Goal: Information Seeking & Learning: Learn about a topic

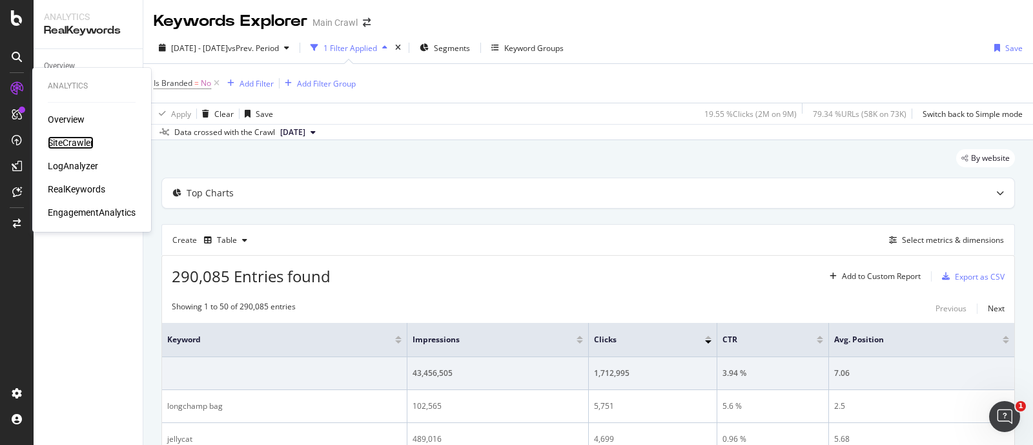
click at [72, 136] on div "SiteCrawler" at bounding box center [71, 142] width 46 height 13
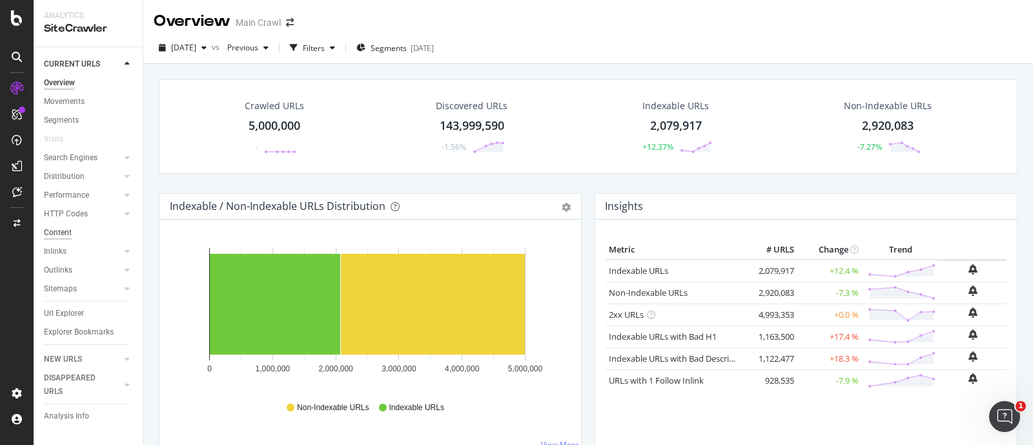
click at [58, 229] on div "Content" at bounding box center [58, 233] width 28 height 14
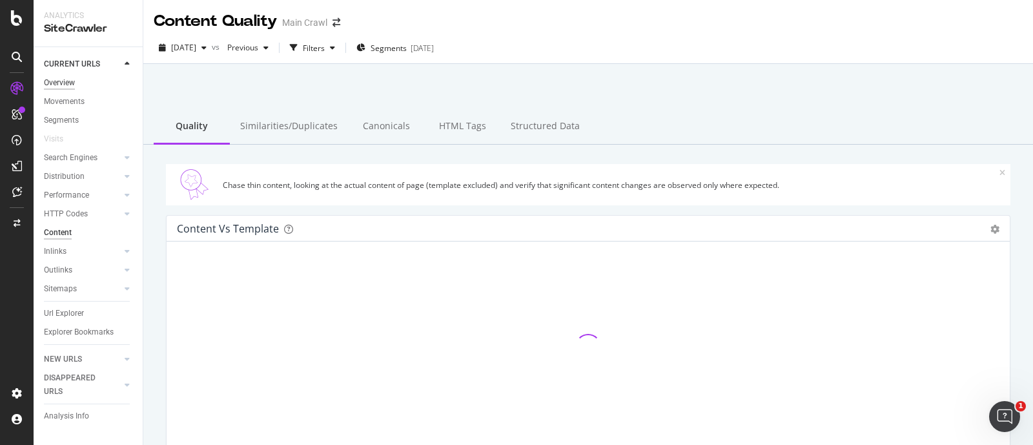
click at [63, 82] on div "Overview" at bounding box center [59, 83] width 31 height 14
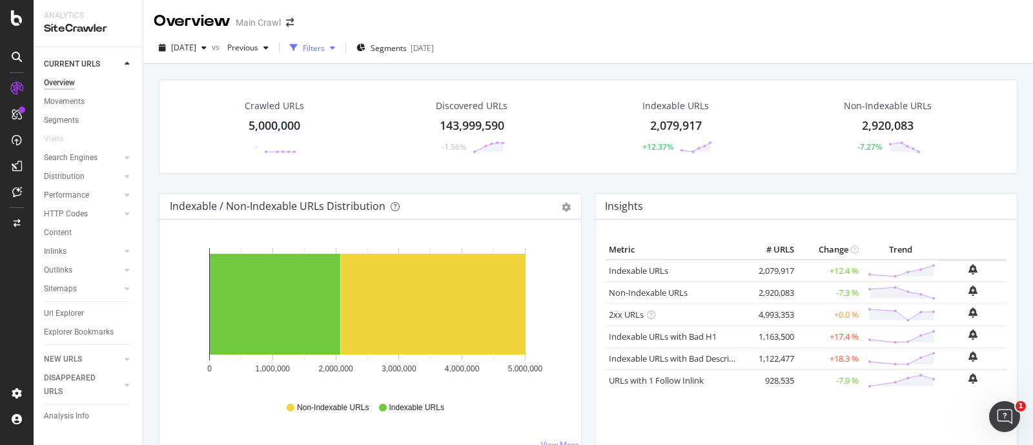
click at [340, 53] on div "Filters" at bounding box center [313, 47] width 56 height 19
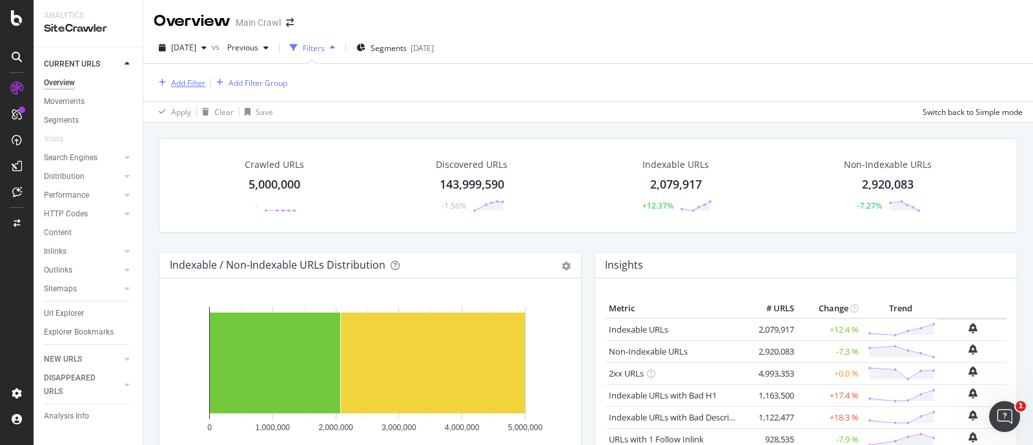
click at [189, 83] on div "Add Filter" at bounding box center [188, 82] width 34 height 11
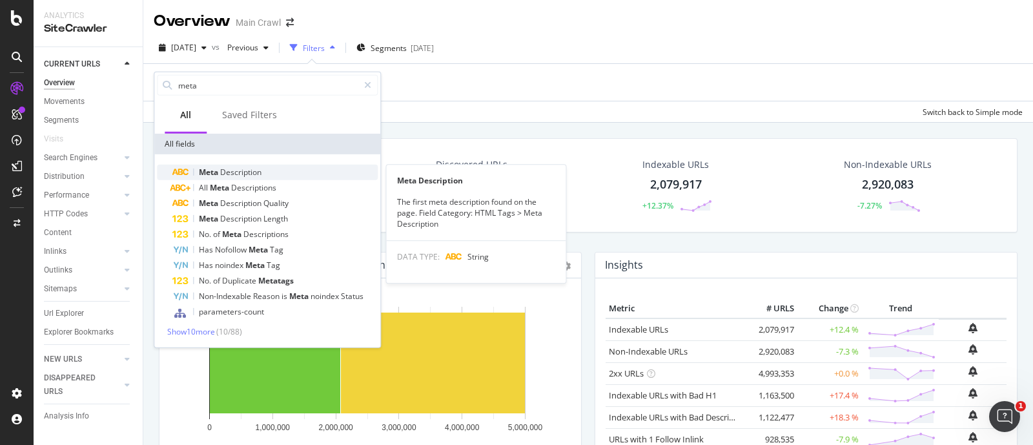
type input "meta"
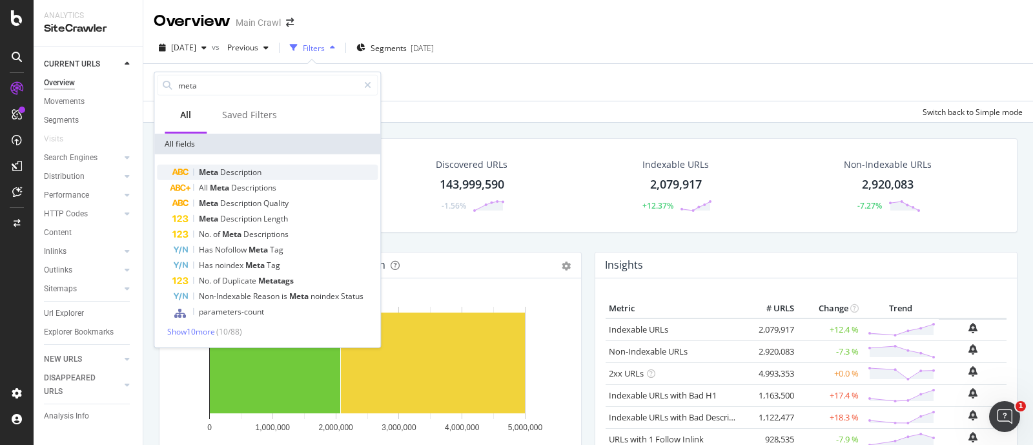
click at [233, 166] on div "Meta Description" at bounding box center [274, 172] width 205 height 15
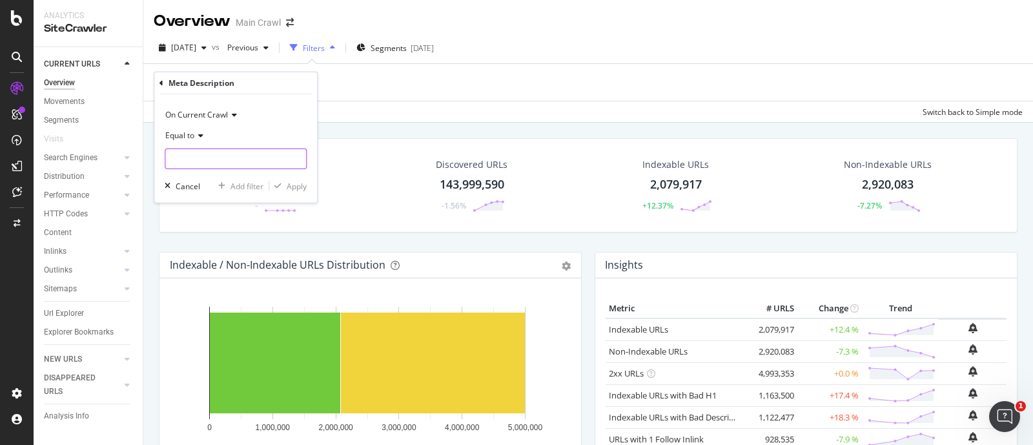
click at [210, 154] on input "text" at bounding box center [235, 159] width 141 height 21
click at [196, 140] on div "Equal to" at bounding box center [236, 135] width 142 height 21
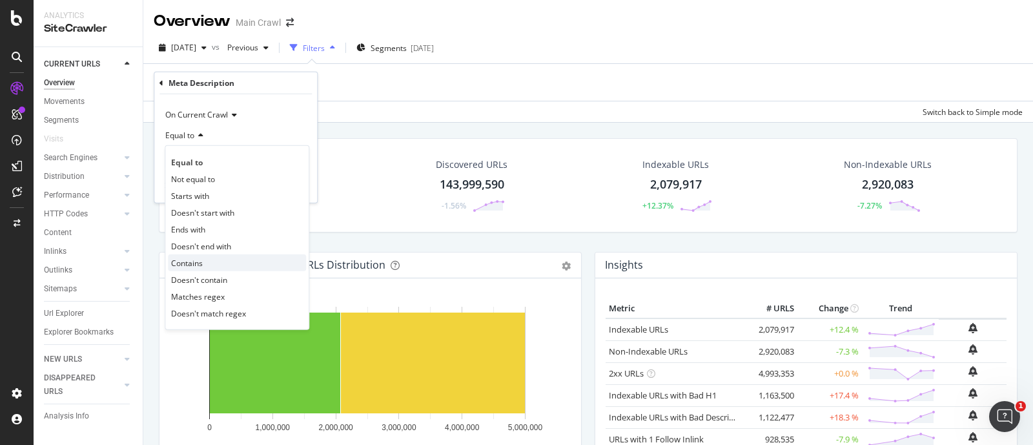
click at [200, 260] on span "Contains" at bounding box center [187, 262] width 32 height 11
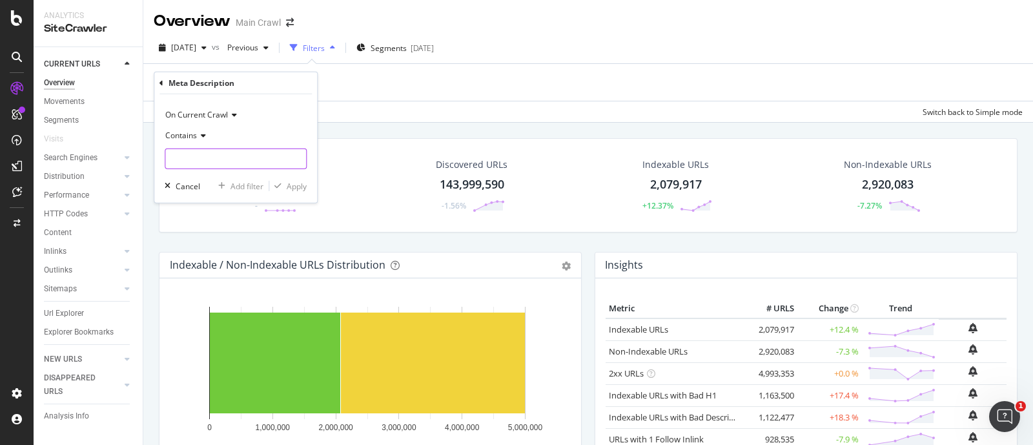
click at [185, 161] on input "text" at bounding box center [235, 159] width 141 height 21
type input "£50"
click at [294, 185] on div "Apply" at bounding box center [297, 185] width 20 height 11
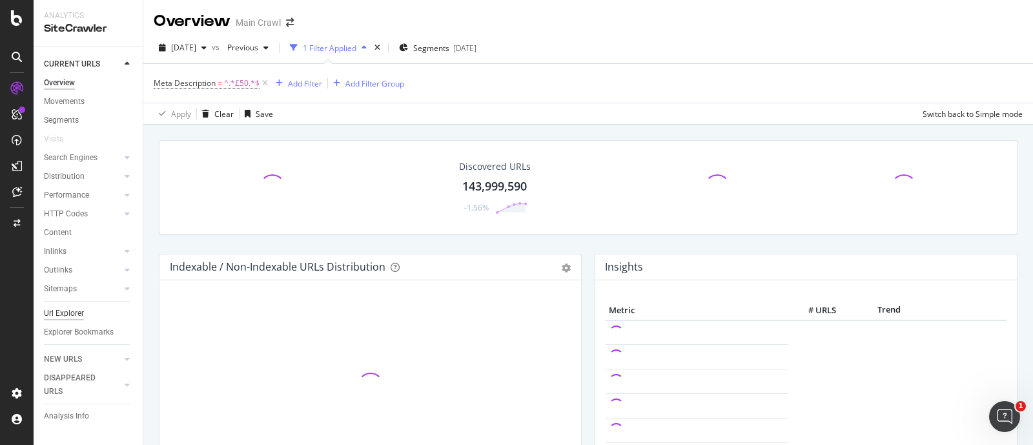
click at [68, 312] on div "Url Explorer" at bounding box center [64, 314] width 40 height 14
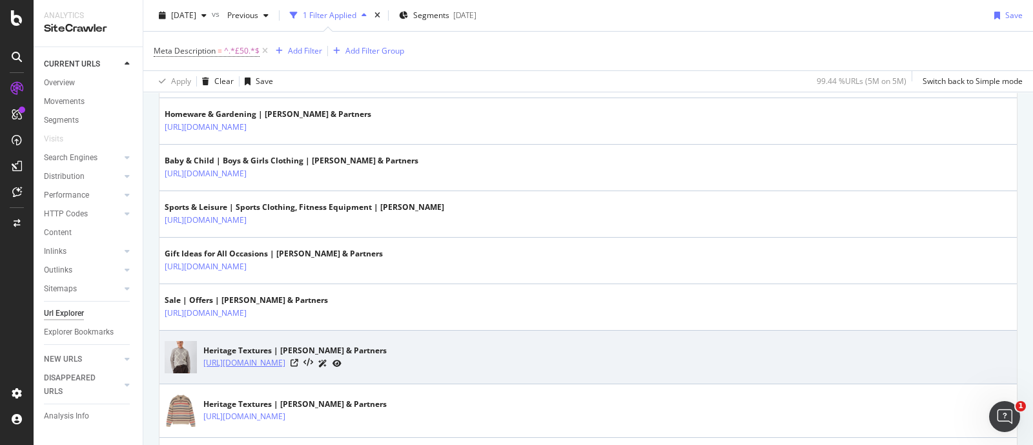
scroll to position [372, 0]
click at [298, 361] on icon at bounding box center [295, 362] width 8 height 8
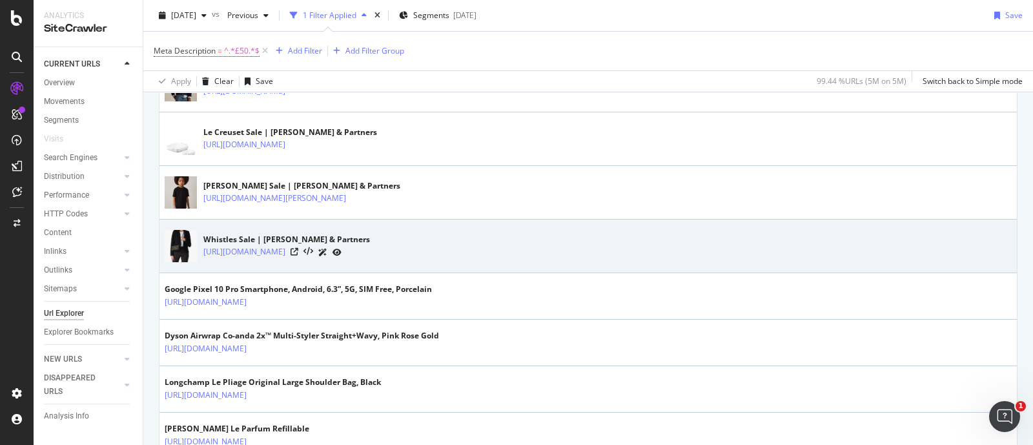
scroll to position [0, 0]
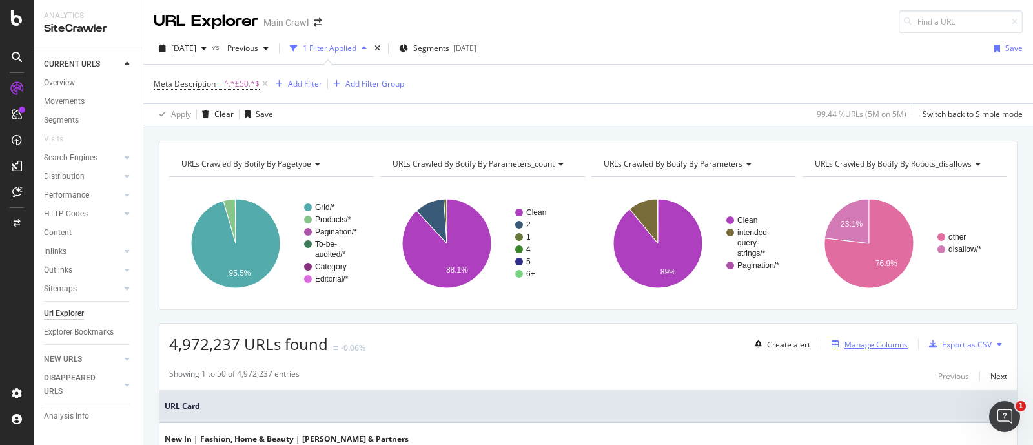
click at [846, 344] on div "Manage Columns" at bounding box center [876, 344] width 63 height 11
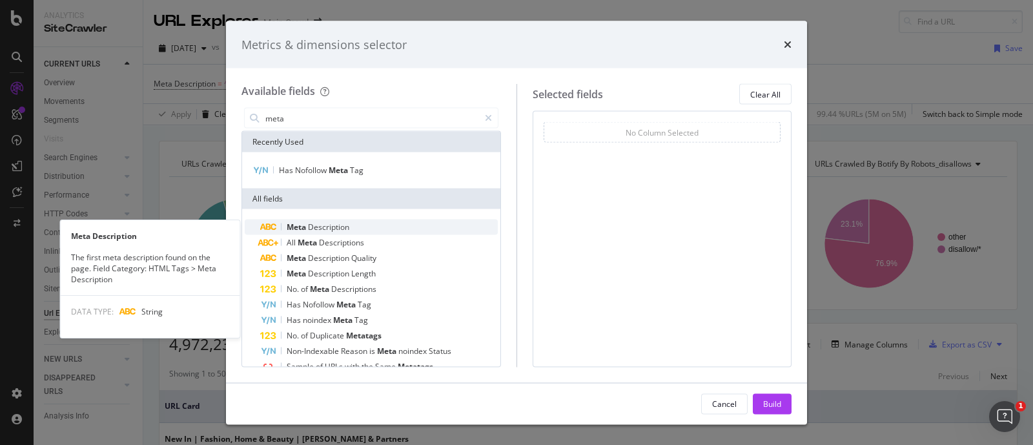
type input "meta"
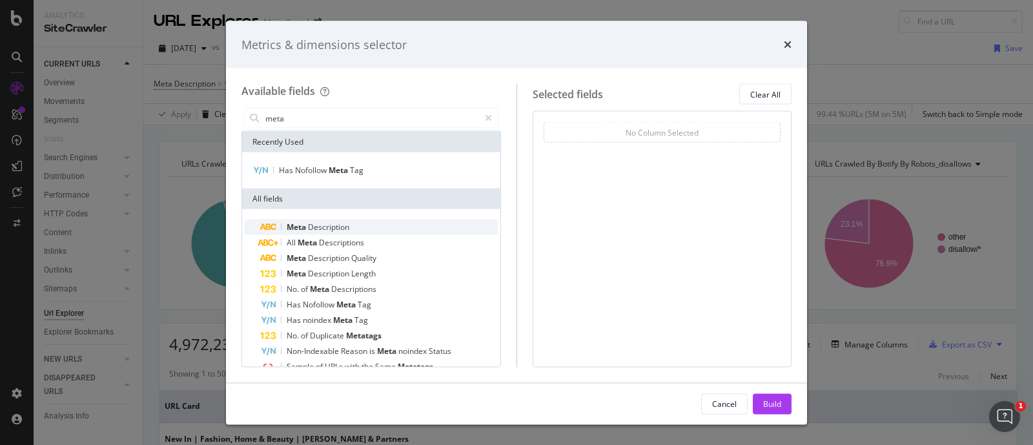
click at [347, 227] on span "Description" at bounding box center [328, 226] width 41 height 11
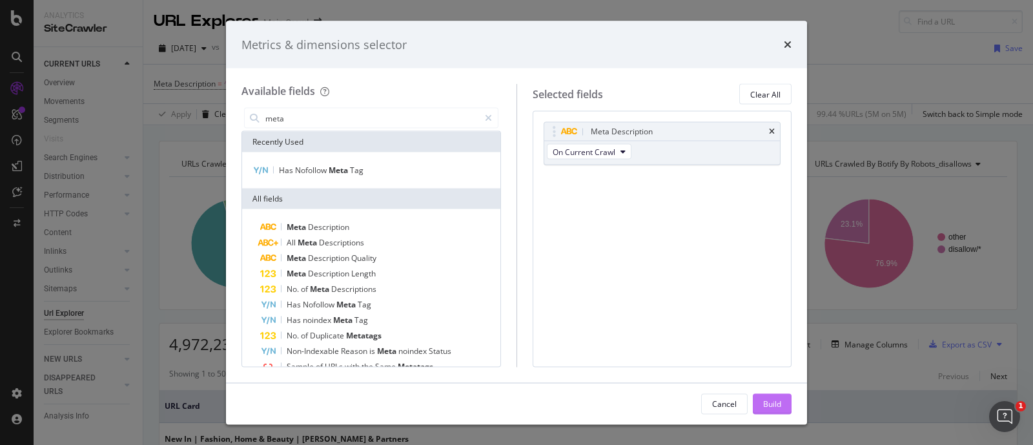
click at [772, 405] on div "Build" at bounding box center [772, 403] width 18 height 11
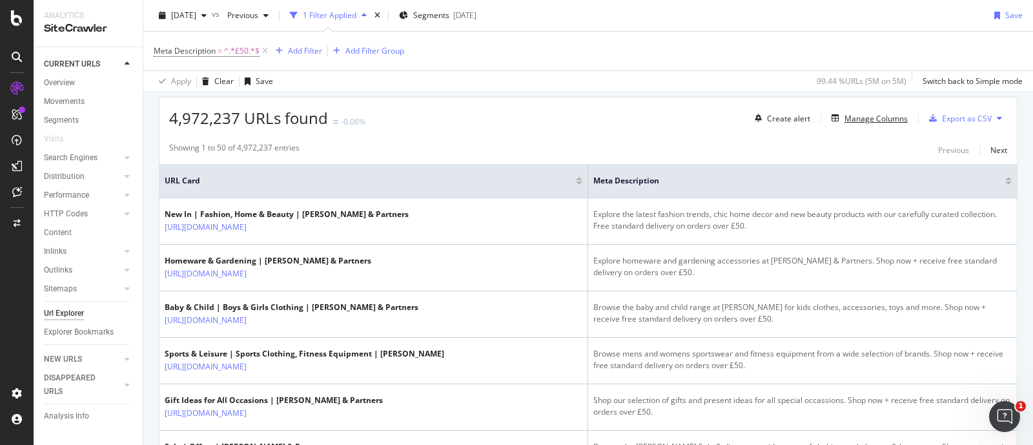
scroll to position [9, 0]
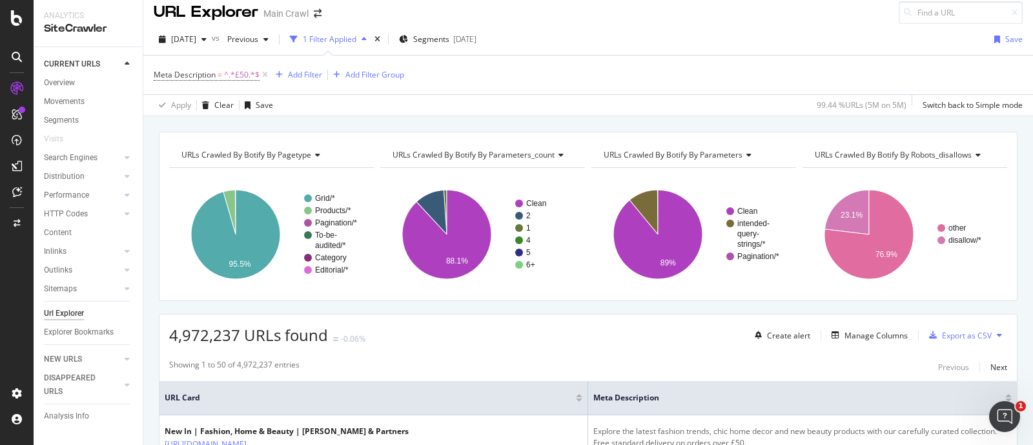
click at [602, 340] on div "4,972,237 URLs found -0.06% Create alert Manage Columns Export as CSV" at bounding box center [587, 330] width 857 height 32
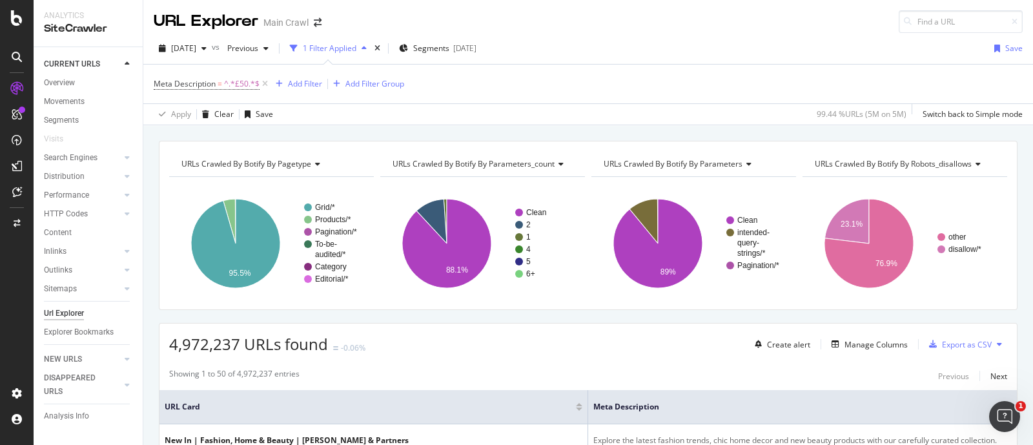
scroll to position [221, 0]
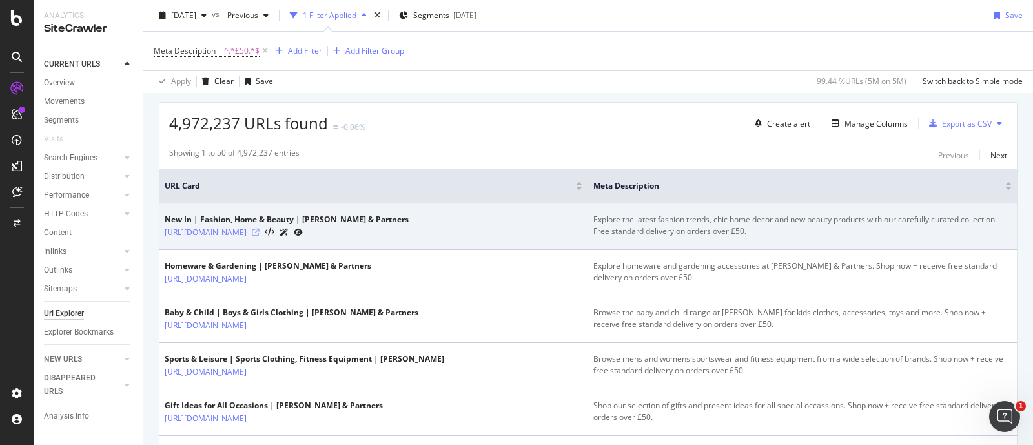
click at [260, 230] on icon at bounding box center [256, 233] width 8 height 8
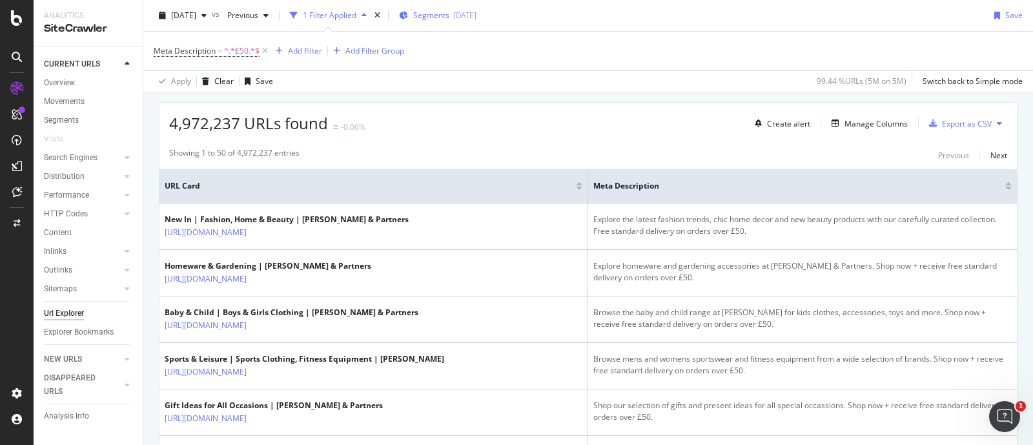
scroll to position [0, 0]
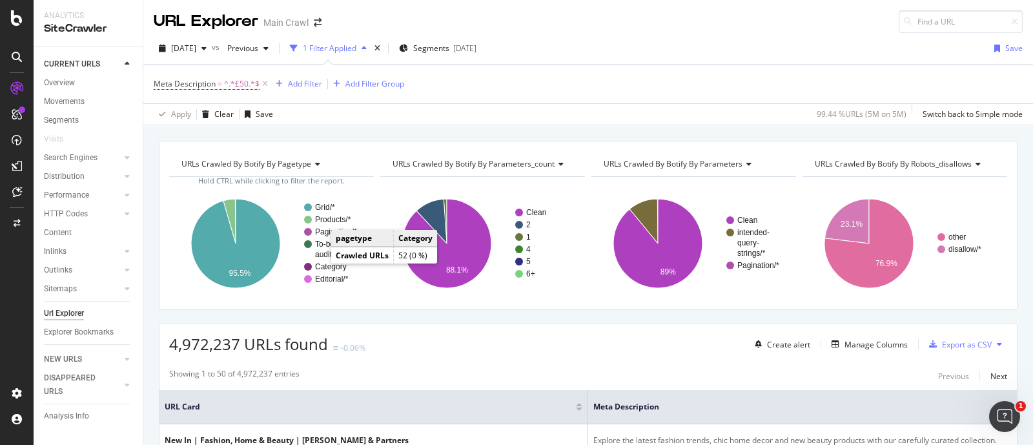
click at [322, 267] on text "Category" at bounding box center [331, 266] width 32 height 9
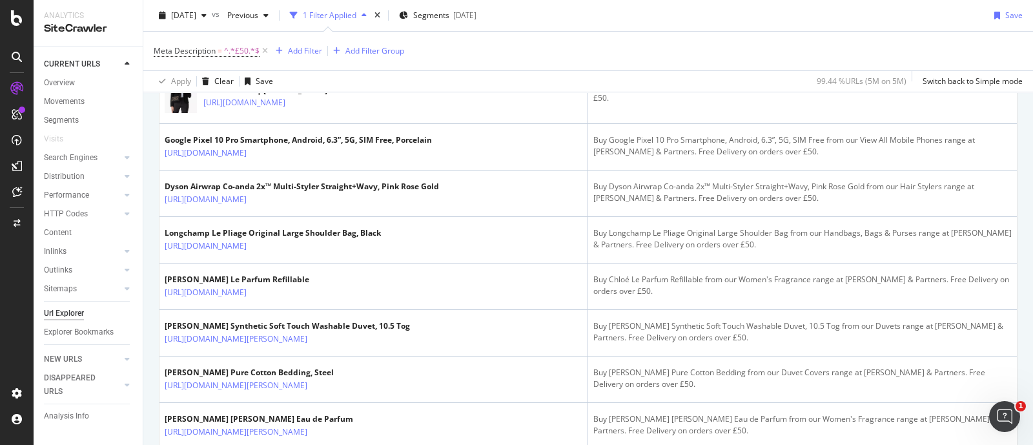
scroll to position [919, 0]
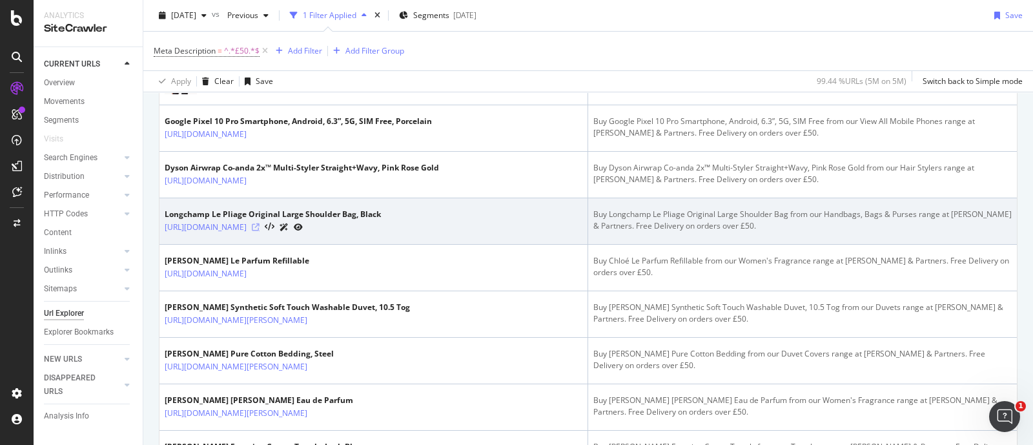
click at [260, 231] on icon at bounding box center [256, 227] width 8 height 8
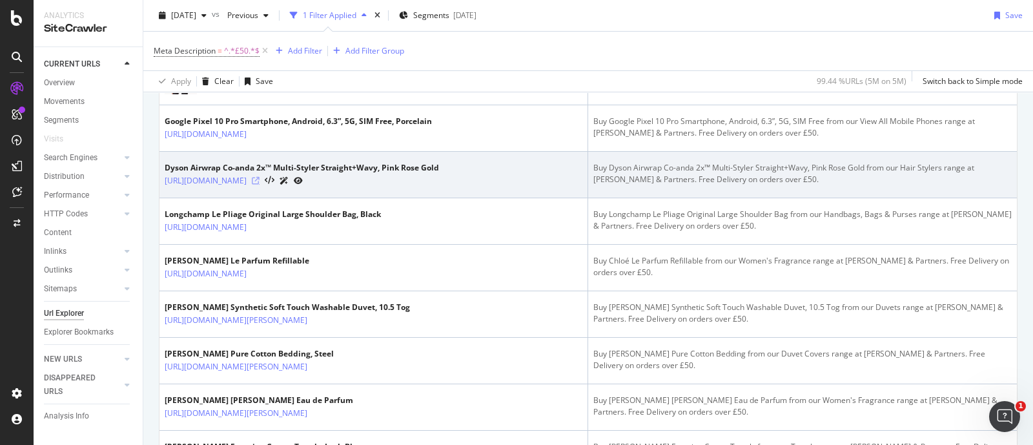
click at [260, 185] on icon at bounding box center [256, 181] width 8 height 8
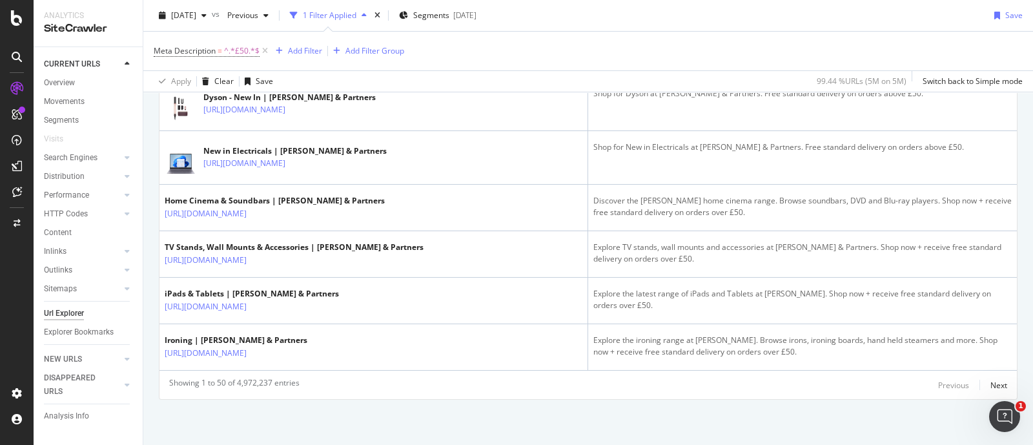
scroll to position [2625, 0]
click at [990, 383] on div "Next" at bounding box center [998, 385] width 17 height 11
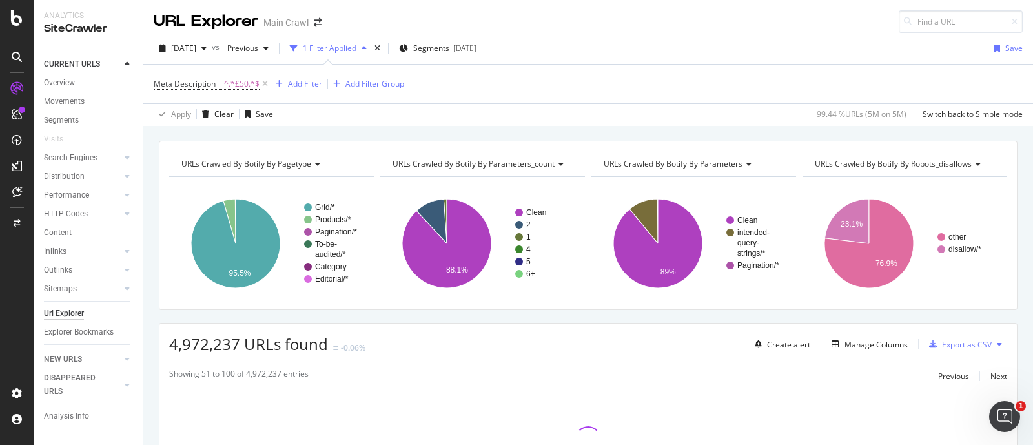
scroll to position [0, 0]
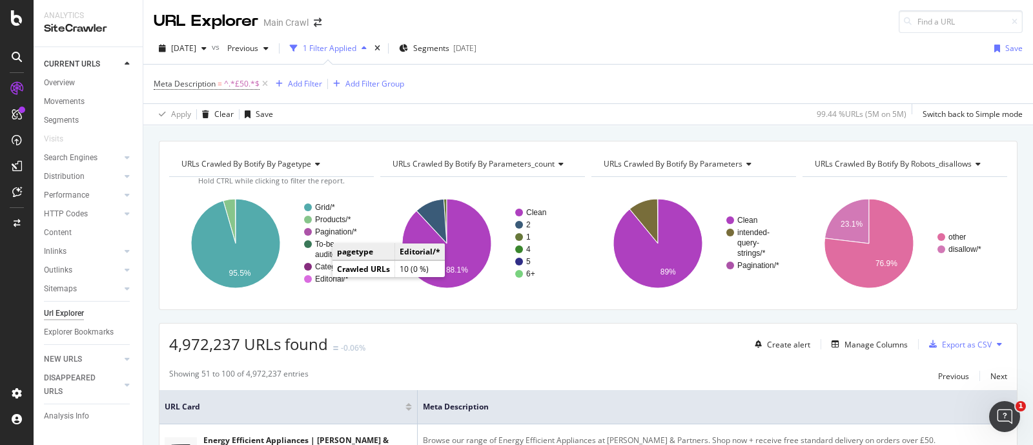
click at [319, 280] on text "Editorial/*" at bounding box center [332, 278] width 34 height 9
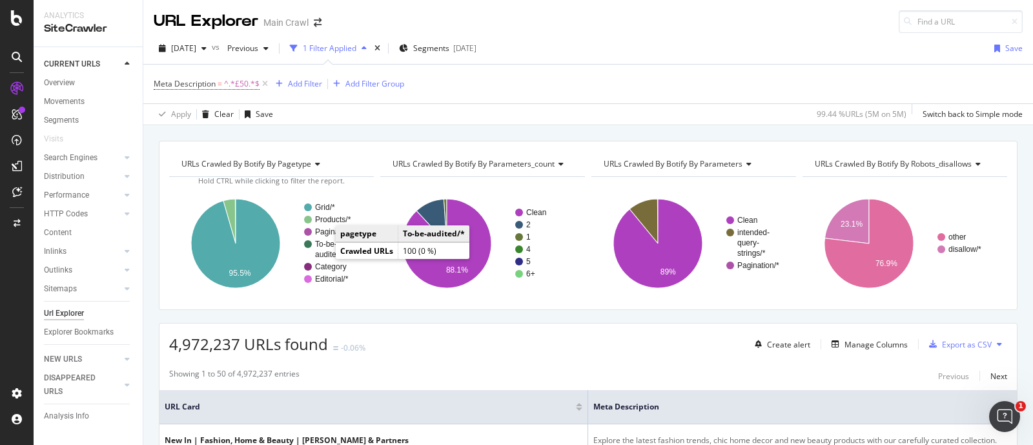
click at [323, 252] on text "audited/*" at bounding box center [330, 254] width 31 height 9
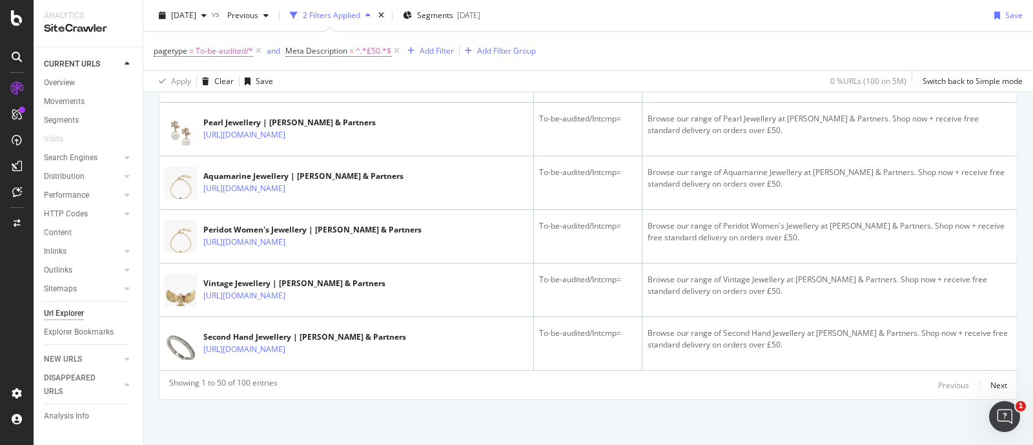
scroll to position [3448, 0]
